Goal: Communication & Community: Answer question/provide support

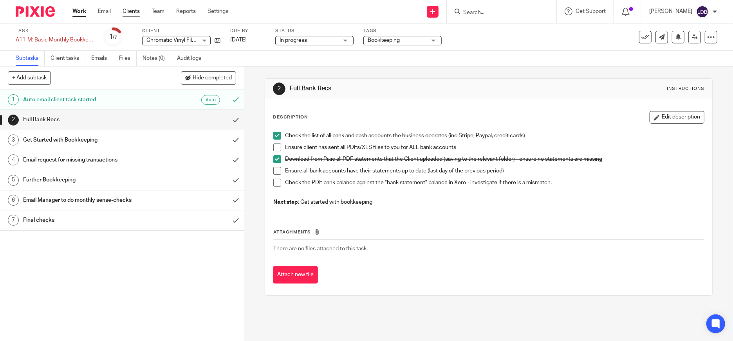
click at [134, 12] on link "Clients" at bounding box center [131, 11] width 17 height 8
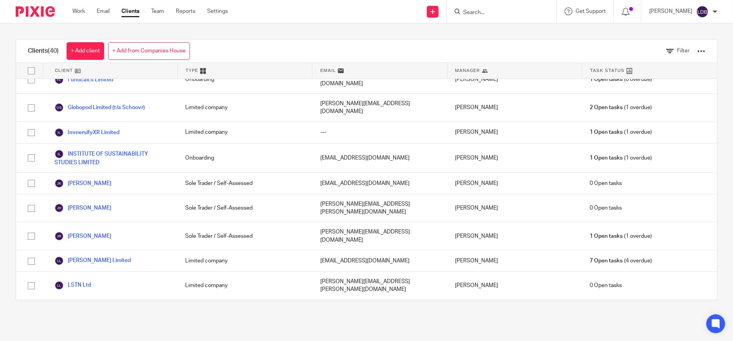
scroll to position [551, 0]
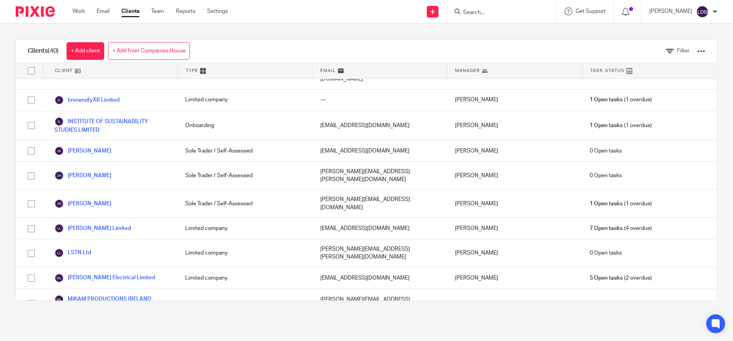
click at [85, 11] on ul "Work Email Clients Team Reports Settings" at bounding box center [155, 11] width 167 height 8
click at [77, 13] on link "Work" at bounding box center [78, 11] width 13 height 8
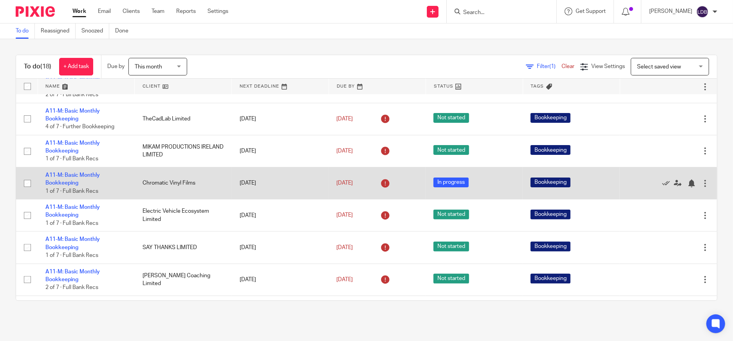
scroll to position [145, 0]
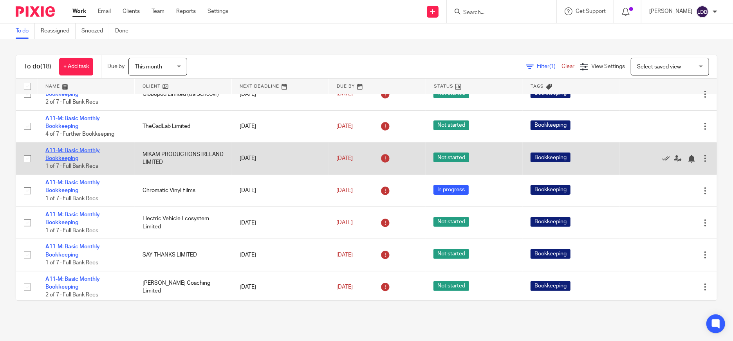
click at [75, 148] on link "A11-M: Basic Monthly Bookkeeping" at bounding box center [72, 154] width 54 height 13
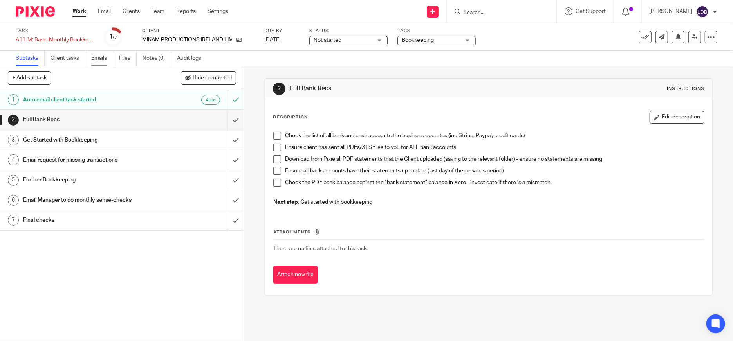
click at [101, 61] on link "Emails" at bounding box center [102, 58] width 22 height 15
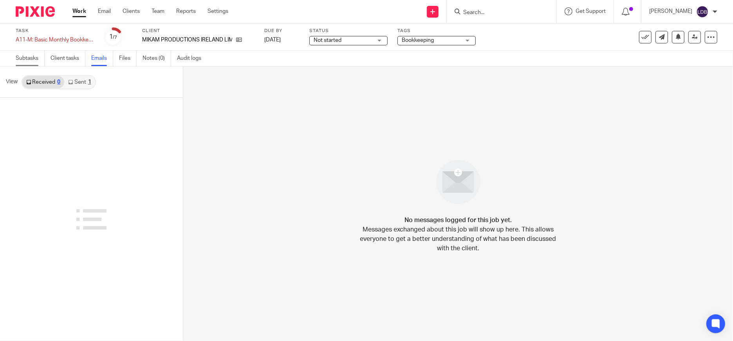
click at [36, 61] on link "Subtasks" at bounding box center [30, 58] width 29 height 15
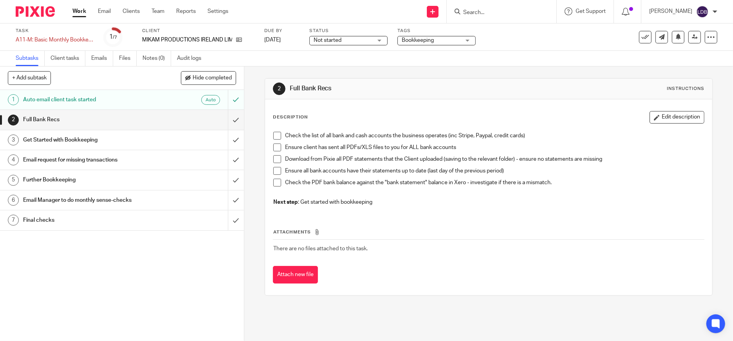
click at [103, 159] on h1 "Email request for missing transactions" at bounding box center [89, 160] width 132 height 12
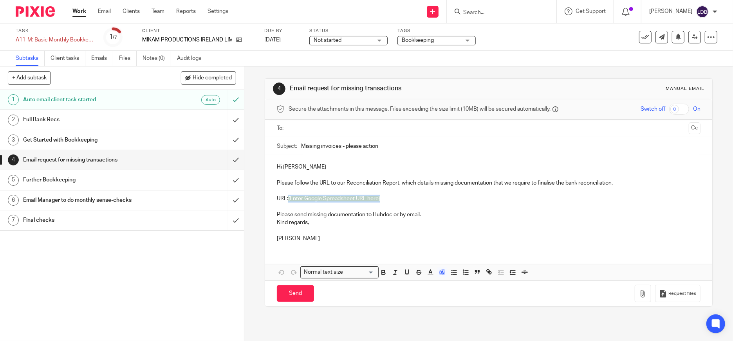
drag, startPoint x: 287, startPoint y: 197, endPoint x: 381, endPoint y: 200, distance: 94.8
click at [381, 200] on p "URL: {Enter Google Spreadsheet URL here}" at bounding box center [489, 199] width 424 height 8
click at [328, 132] on input "text" at bounding box center [488, 128] width 394 height 9
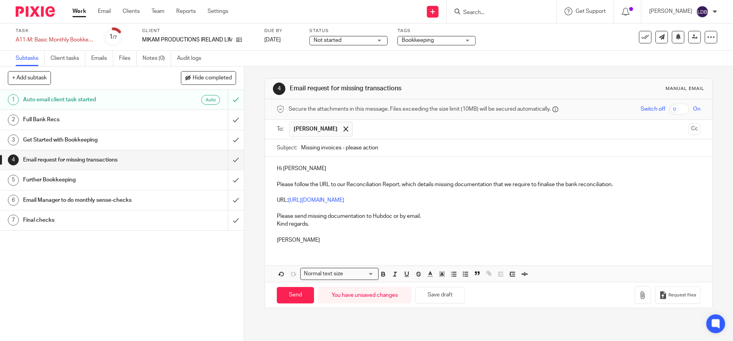
click at [301, 150] on input "Missing invoices - please action" at bounding box center [500, 148] width 399 height 18
click at [0, 0] on span "Rory" at bounding box center [0, 0] width 0 height 0
type input "MP || Missing invoices - please action"
click at [0, 0] on qb-div "Consider using regional language finalize" at bounding box center [0, 0] width 0 height 0
click at [294, 217] on p "Please send missing documentation to Hubdoc or by email." at bounding box center [489, 217] width 424 height 8
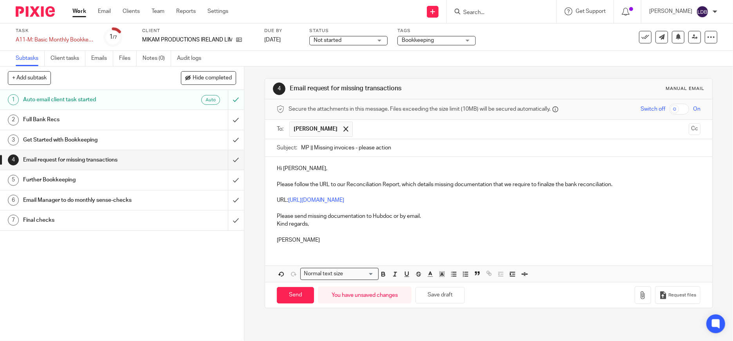
click at [297, 217] on p "Please send missing documentation to Hubdoc or by email." at bounding box center [489, 217] width 424 height 8
click at [689, 130] on button "Cc" at bounding box center [695, 129] width 12 height 12
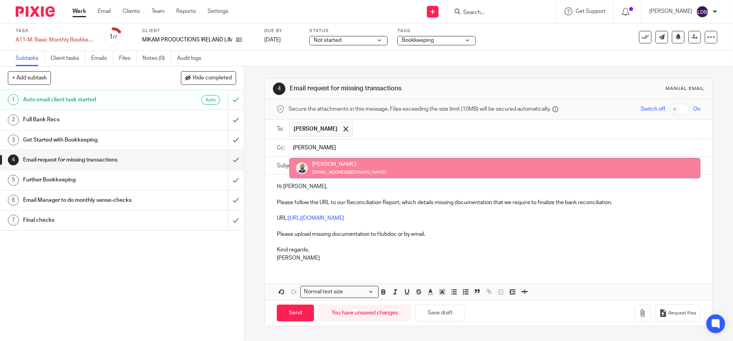
type input "colin"
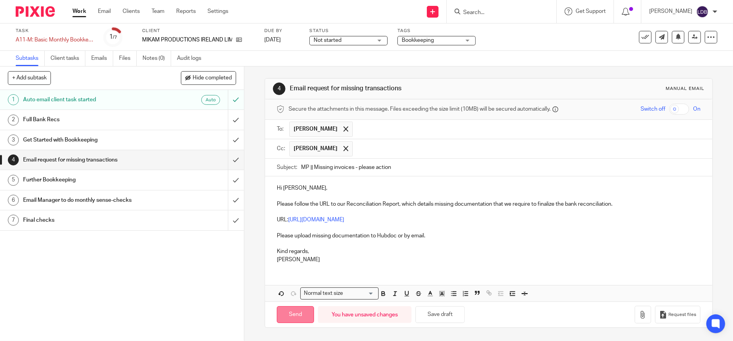
click at [300, 317] on input "Send" at bounding box center [295, 315] width 37 height 17
type input "Sent"
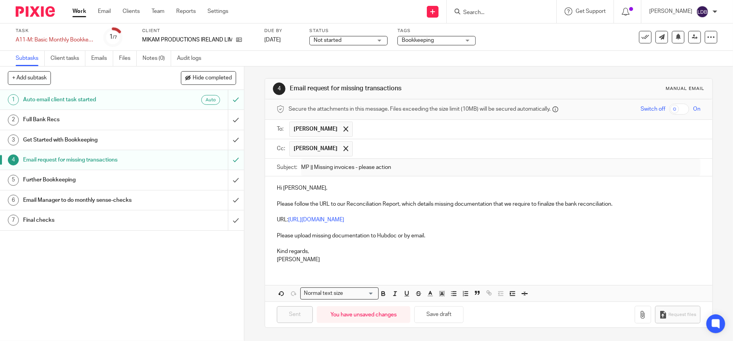
click at [119, 126] on link "2 Full Bank Recs" at bounding box center [114, 120] width 228 height 20
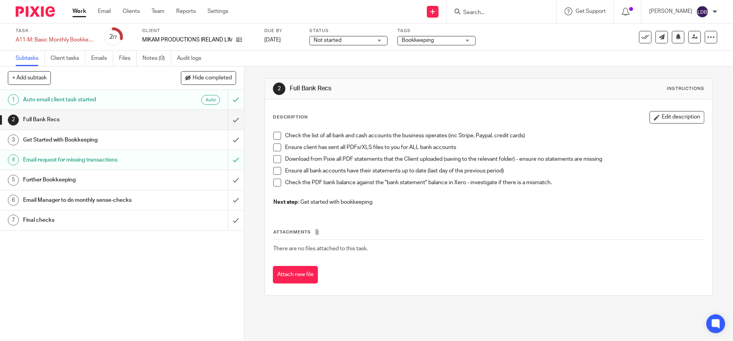
click at [277, 162] on span at bounding box center [277, 159] width 8 height 8
click at [275, 160] on span at bounding box center [277, 159] width 8 height 8
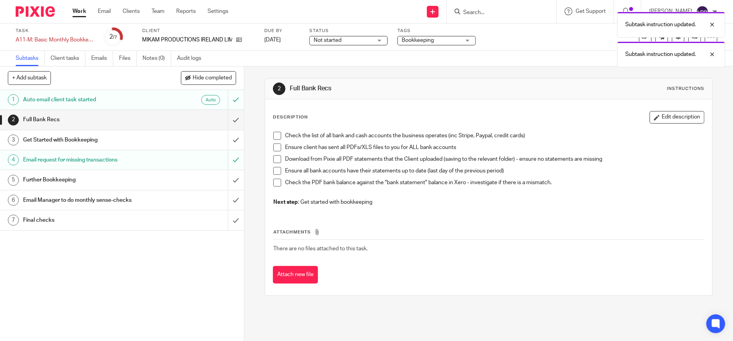
click at [174, 138] on div "Get Started with Bookkeeping" at bounding box center [121, 140] width 197 height 12
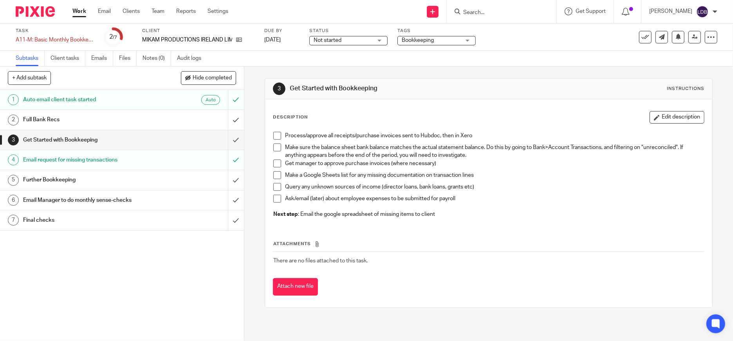
click at [276, 136] on span at bounding box center [277, 136] width 8 height 8
click at [273, 174] on span at bounding box center [277, 175] width 8 height 8
click at [85, 11] on link "Work" at bounding box center [79, 11] width 14 height 8
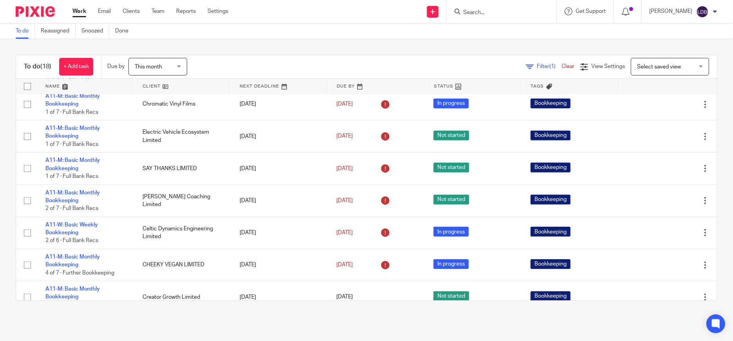
scroll to position [232, 0]
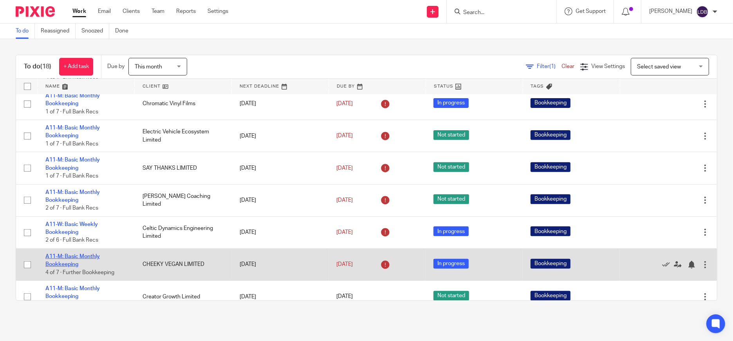
click at [66, 261] on link "A11-M: Basic Monthly Bookkeeping" at bounding box center [72, 260] width 54 height 13
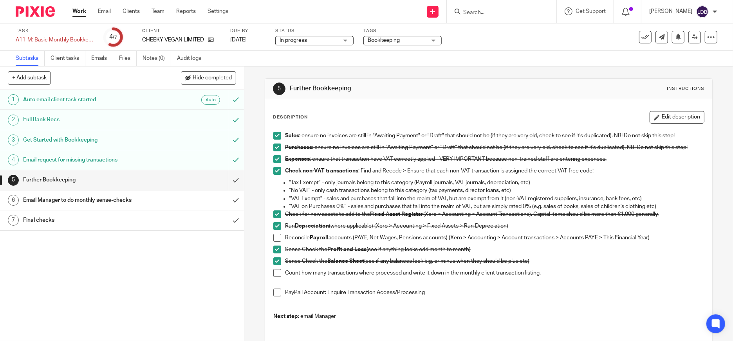
click at [273, 237] on span at bounding box center [277, 238] width 8 height 8
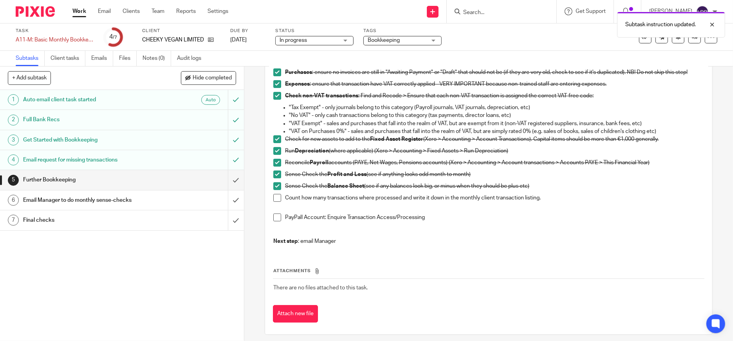
scroll to position [80, 0]
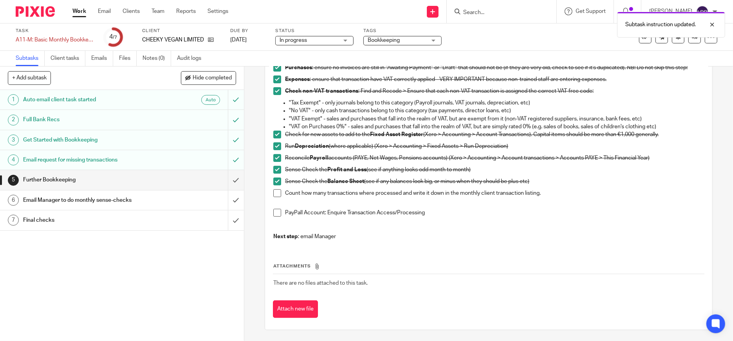
click at [128, 204] on h1 "Email Manager to do monthly sense-checks" at bounding box center [89, 201] width 132 height 12
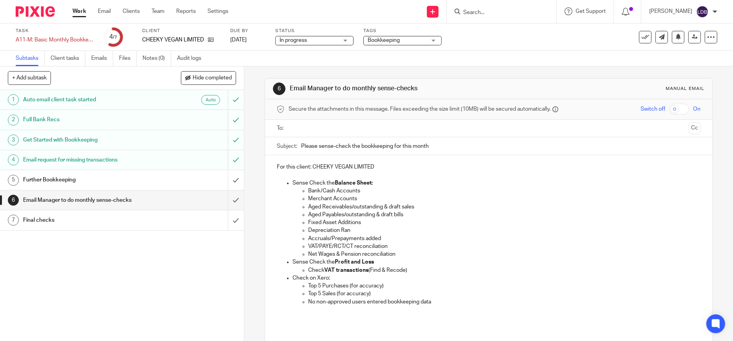
click at [299, 130] on input "text" at bounding box center [488, 128] width 394 height 9
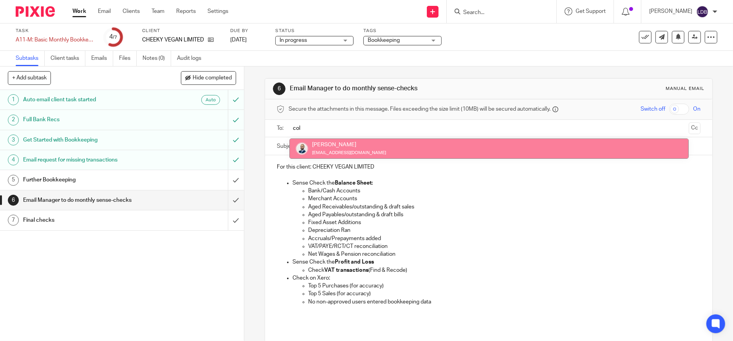
type input "col"
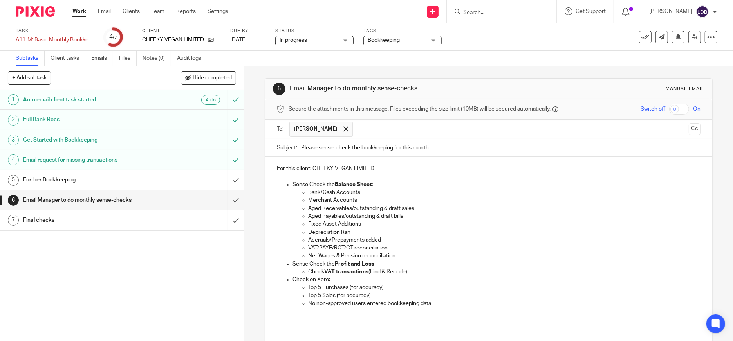
click at [301, 149] on input "Please sense-check the bookkeeping for this month" at bounding box center [500, 148] width 399 height 18
click at [470, 151] on input "CV || Please sense-check the bookkeeping for this month" at bounding box center [500, 148] width 399 height 18
type input "CV || Please sense-check the bookkeeping for this month - [DATE]-2025"
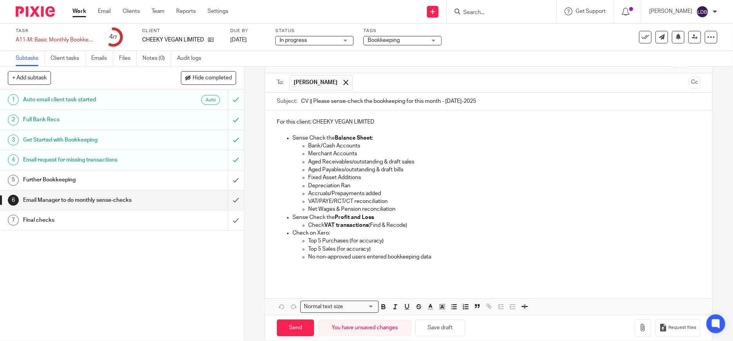
scroll to position [58, 0]
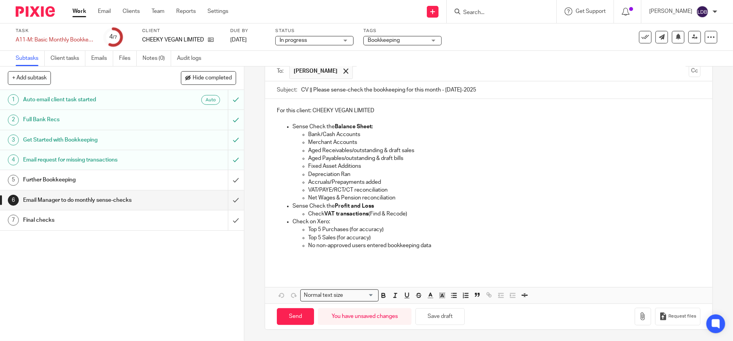
click at [312, 266] on div "For this client: CHEEKY VEGAN LIMITED Sense Check the Balance Sheet: Bank/Cash …" at bounding box center [488, 185] width 447 height 172
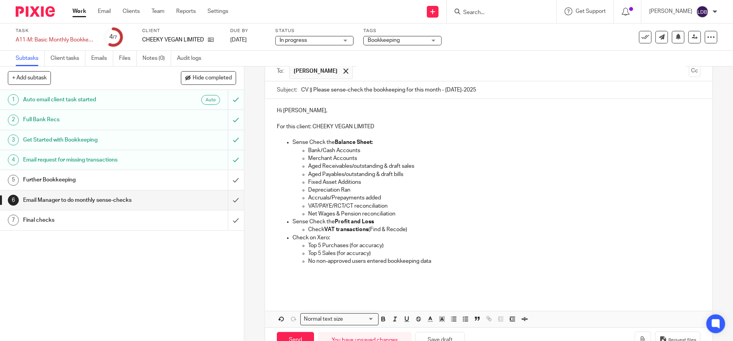
click at [321, 108] on p "Hi [PERSON_NAME]," at bounding box center [489, 111] width 424 height 8
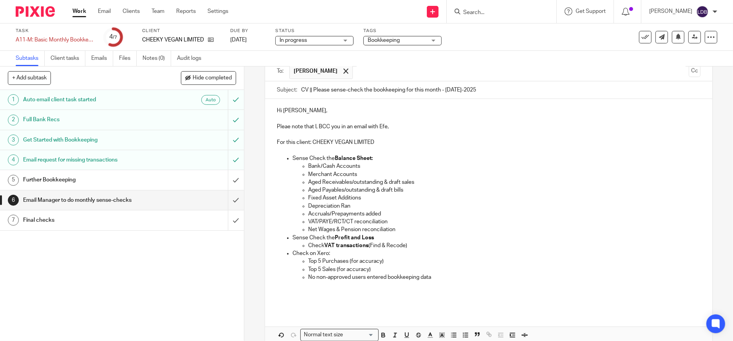
click at [0, 0] on span "Please" at bounding box center [0, 0] width 0 height 0
click at [391, 125] on p "Please note that I, BCC you in an email with Efe," at bounding box center [489, 127] width 424 height 8
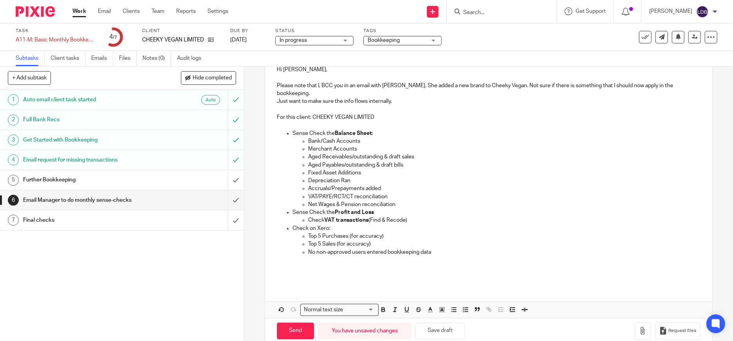
scroll to position [105, 0]
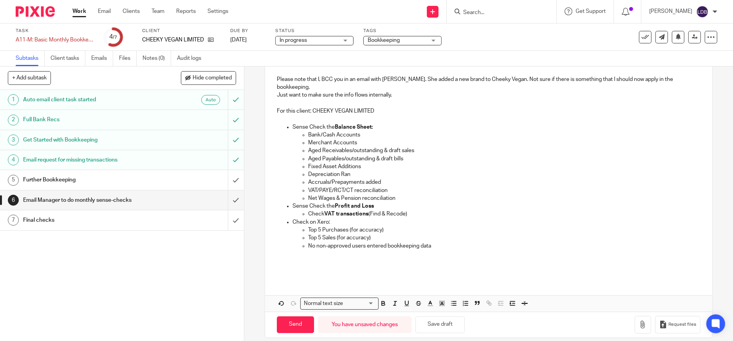
click at [308, 266] on p at bounding box center [489, 270] width 424 height 8
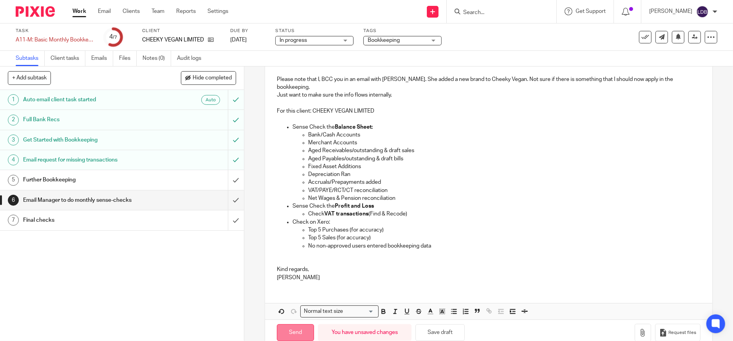
click at [283, 325] on input "Send" at bounding box center [295, 333] width 37 height 17
type input "Sent"
